Goal: Task Accomplishment & Management: Use online tool/utility

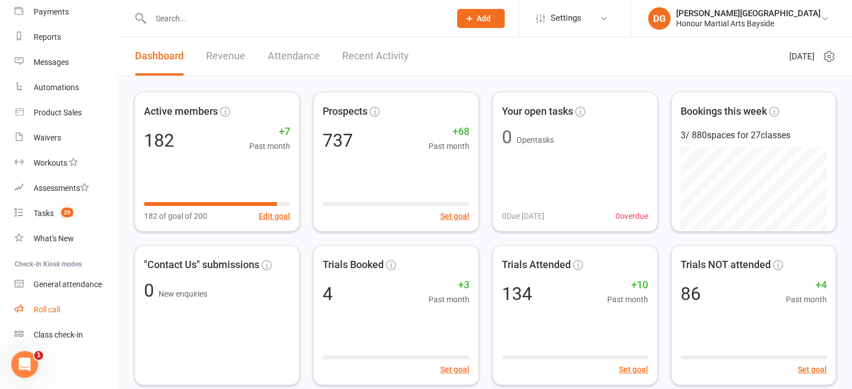
click at [57, 309] on div "Roll call" at bounding box center [47, 309] width 26 height 9
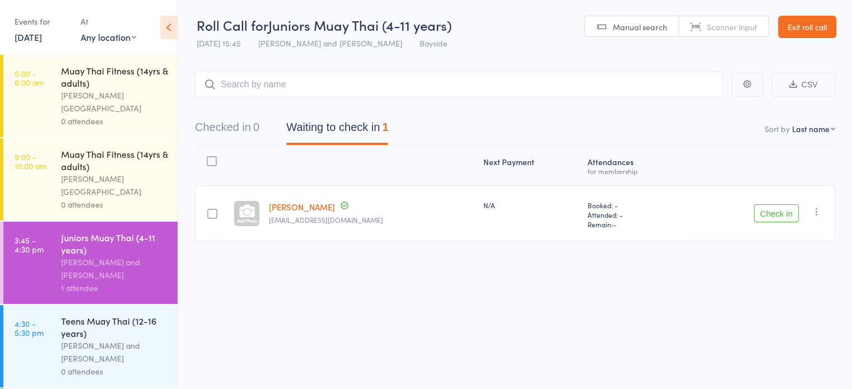
click at [42, 38] on link "[DATE]" at bounding box center [28, 37] width 27 height 12
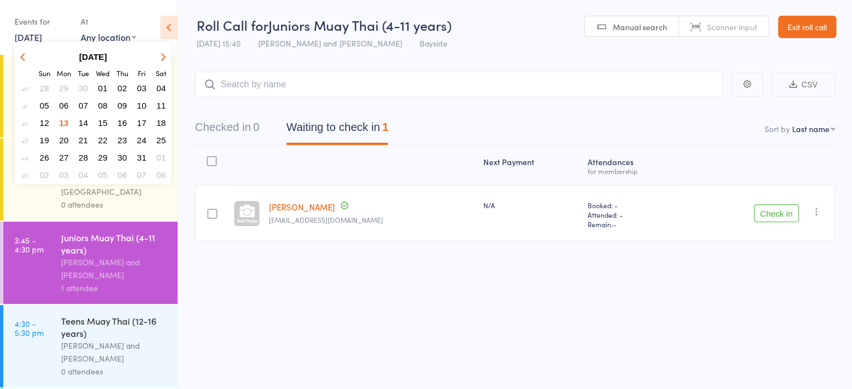
click at [64, 120] on span "13" at bounding box center [64, 123] width 10 height 10
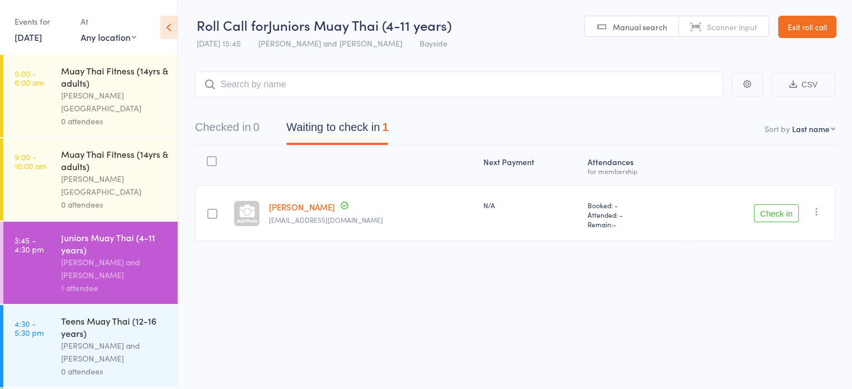
click at [636, 26] on span "Manual search" at bounding box center [640, 26] width 54 height 11
type input "0289"
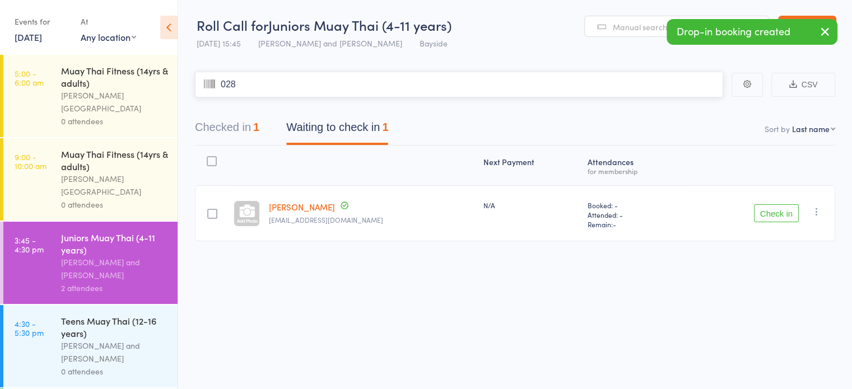
type input "0284"
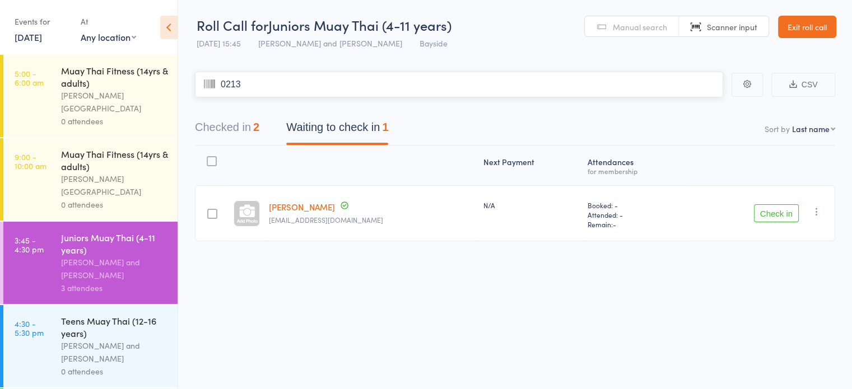
type input "0213"
type input "0205"
type input "0125"
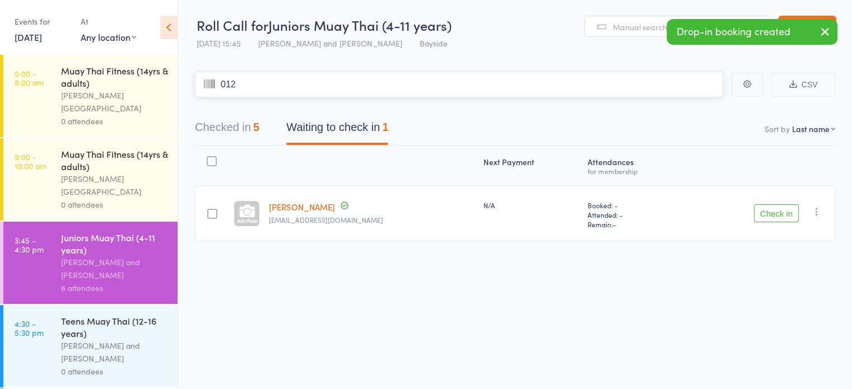
type input "0129"
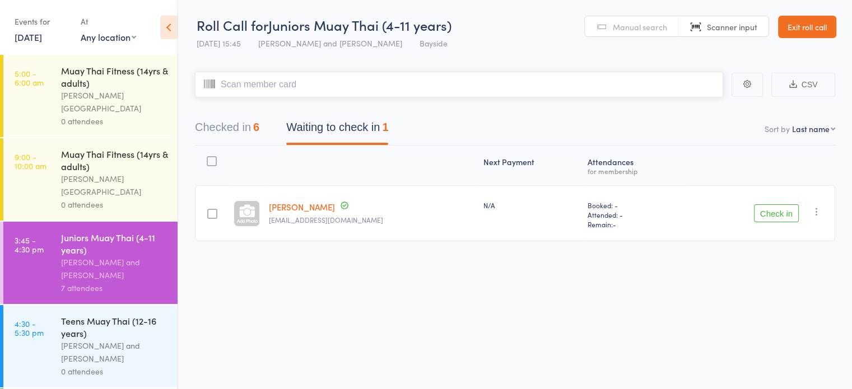
click at [226, 129] on button "Checked in 6" at bounding box center [227, 130] width 64 height 30
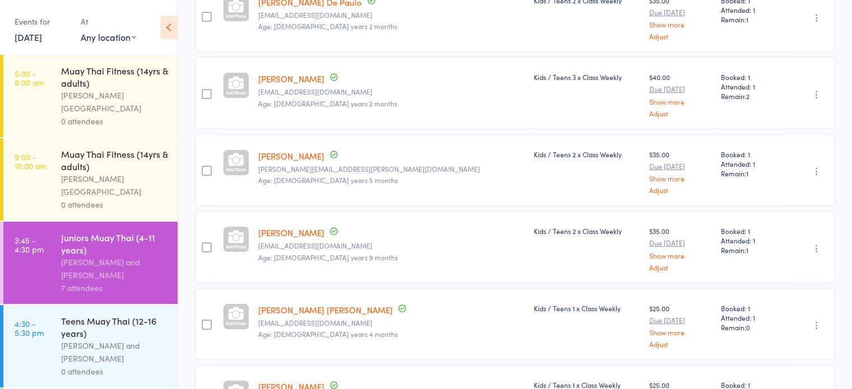
scroll to position [206, 0]
type input "0256"
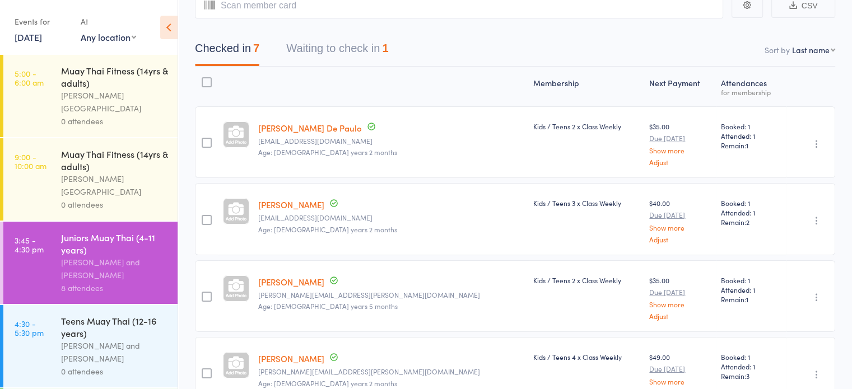
click at [137, 339] on div "Alfie Smith and Dwayne Glasgow" at bounding box center [114, 352] width 107 height 26
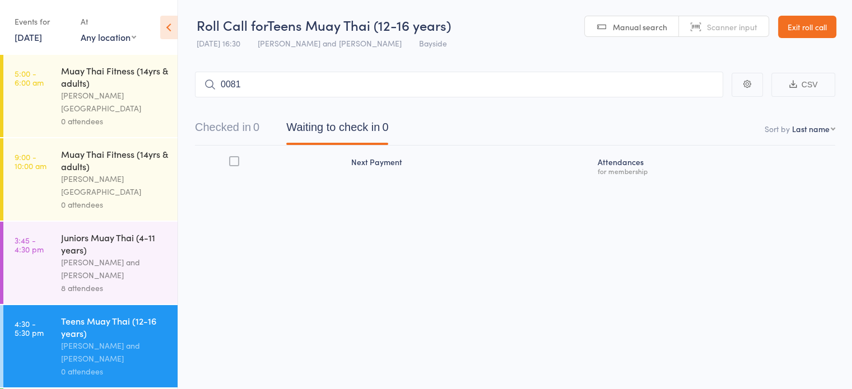
type input "0081"
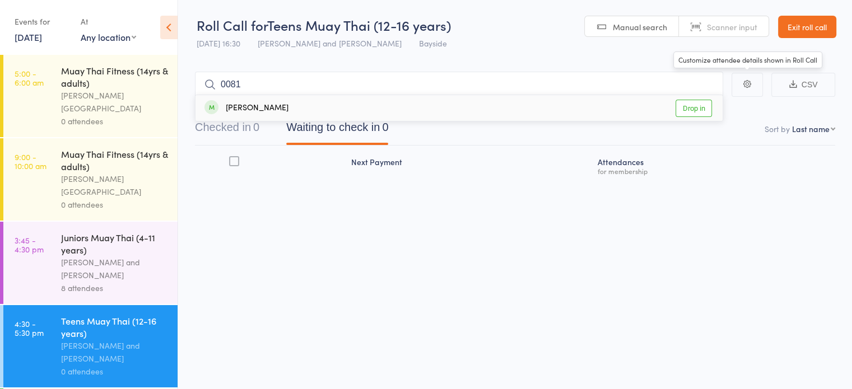
click at [697, 114] on link "Drop in" at bounding box center [693, 108] width 36 height 17
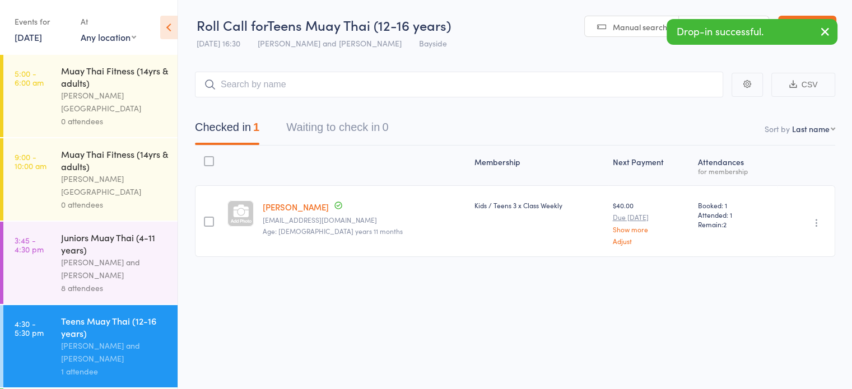
click at [631, 23] on span "Manual search" at bounding box center [640, 26] width 54 height 11
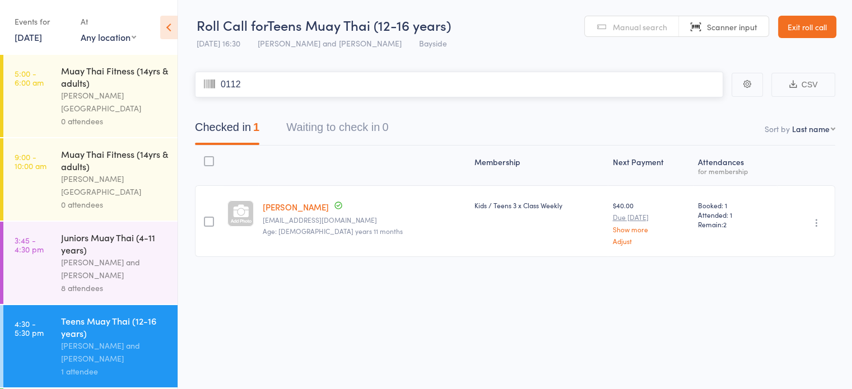
type input "0112"
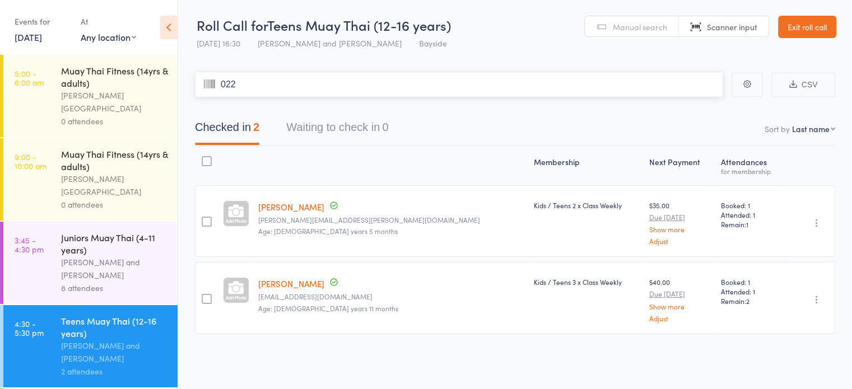
type input "0227"
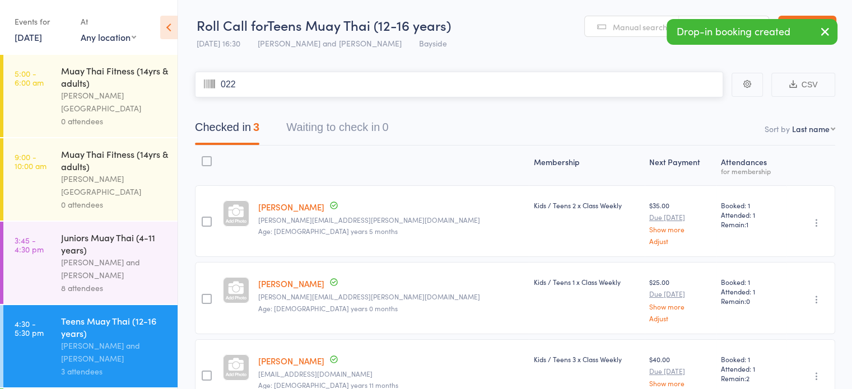
type input "0228"
